Goal: Task Accomplishment & Management: Use online tool/utility

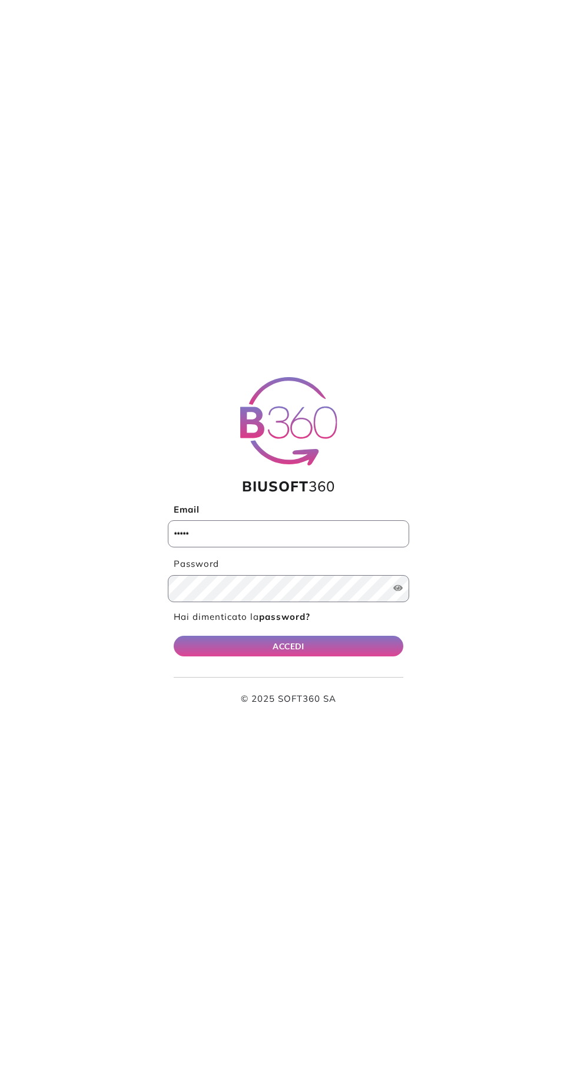
click at [302, 527] on input "Email" at bounding box center [289, 533] width 242 height 27
type input "**********"
click at [174, 636] on button "ACCEDI" at bounding box center [289, 646] width 230 height 21
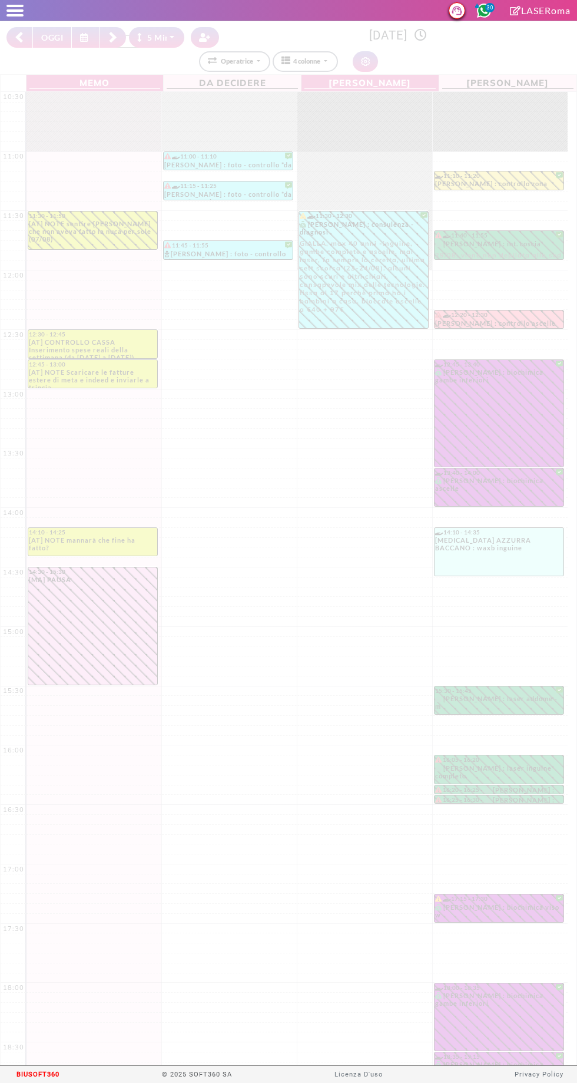
select select "*"
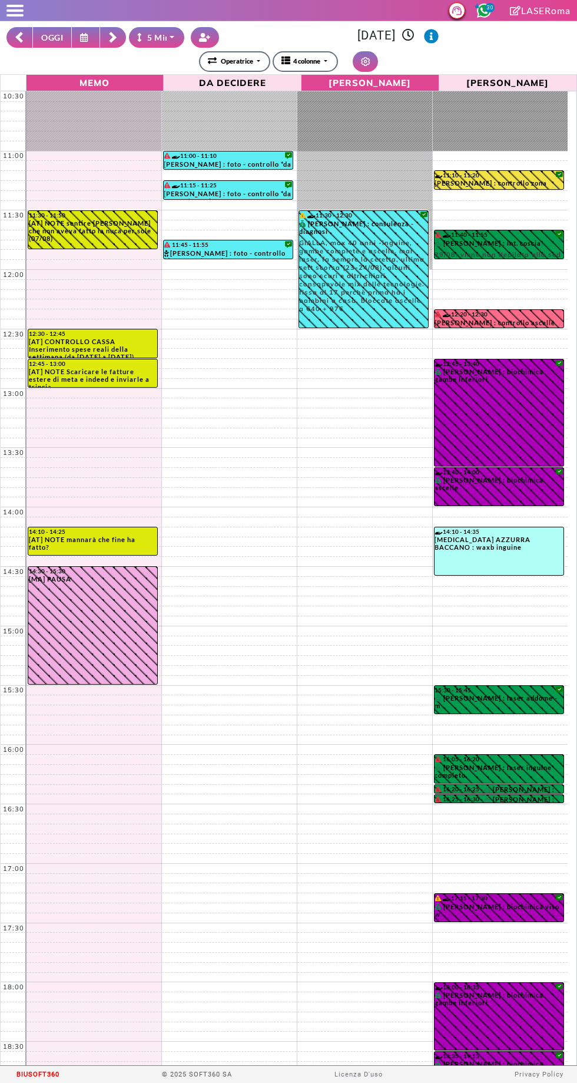
click at [49, 42] on button "OGGI" at bounding box center [51, 37] width 39 height 21
click at [53, 37] on button "OGGI" at bounding box center [51, 37] width 39 height 21
click at [119, 29] on button at bounding box center [113, 37] width 26 height 21
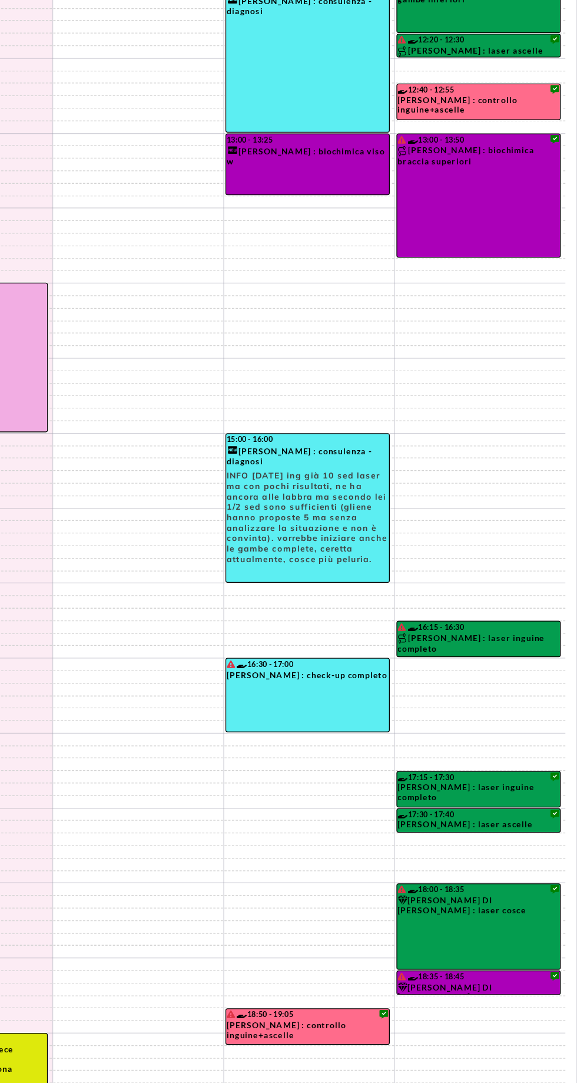
scroll to position [154, 0]
